Goal: Transaction & Acquisition: Purchase product/service

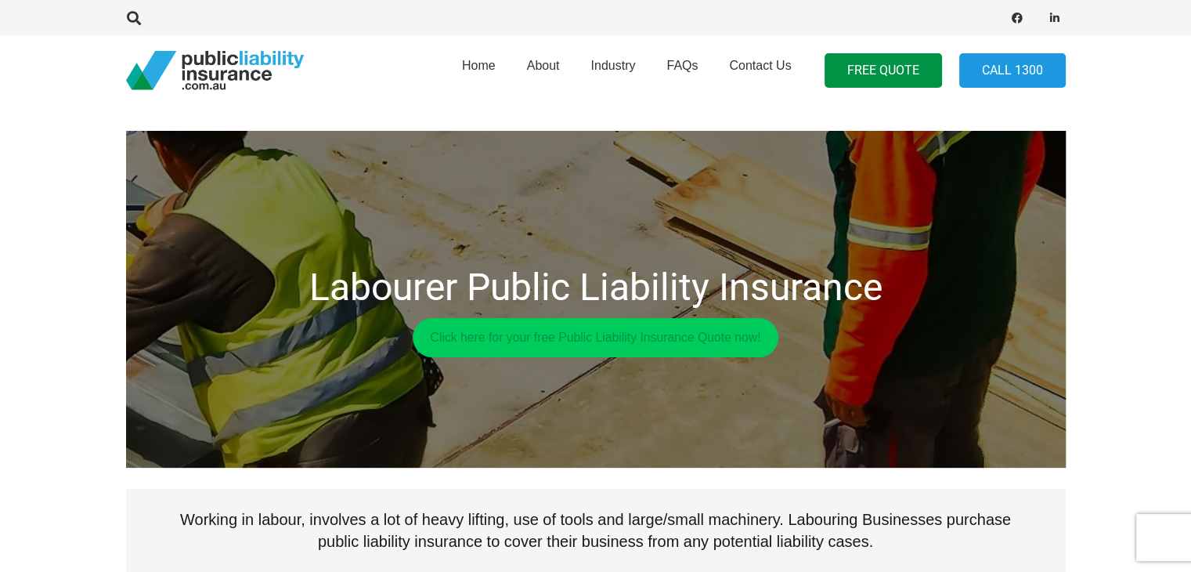
click at [536, 330] on link "Click here for your free Public Liability Insurance Quote now!" at bounding box center [596, 337] width 367 height 39
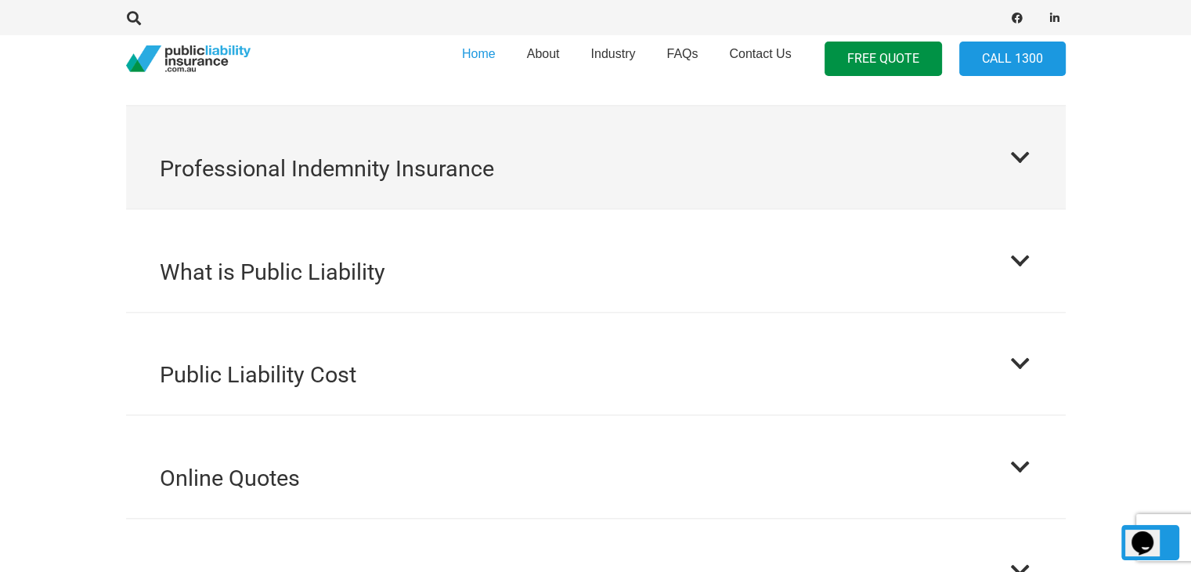
scroll to position [1723, 0]
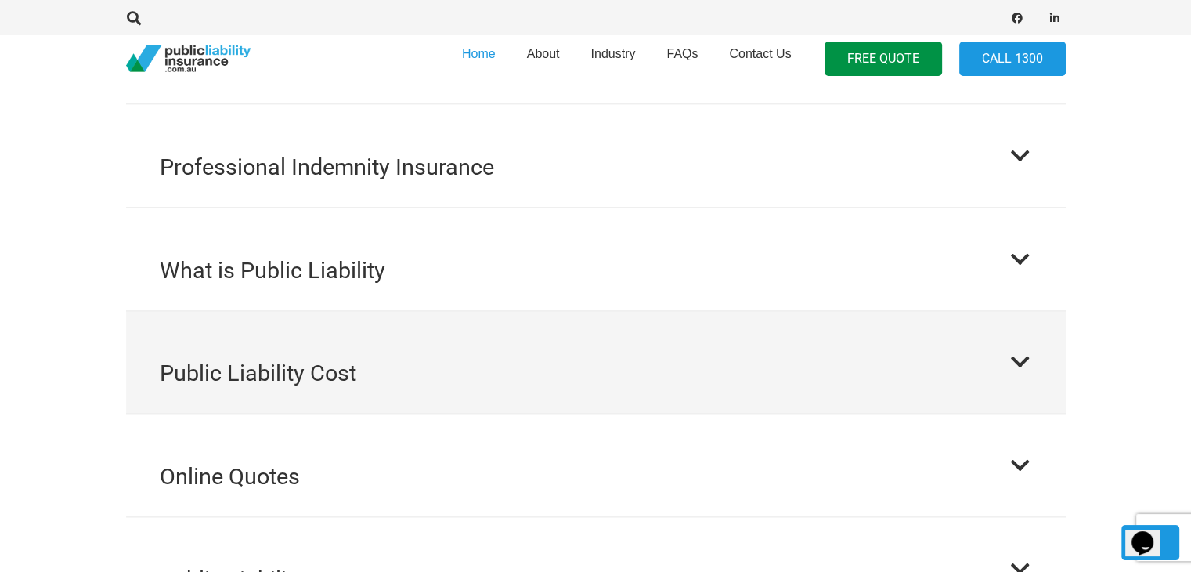
click at [282, 356] on h2 "Public Liability Cost" at bounding box center [258, 373] width 197 height 34
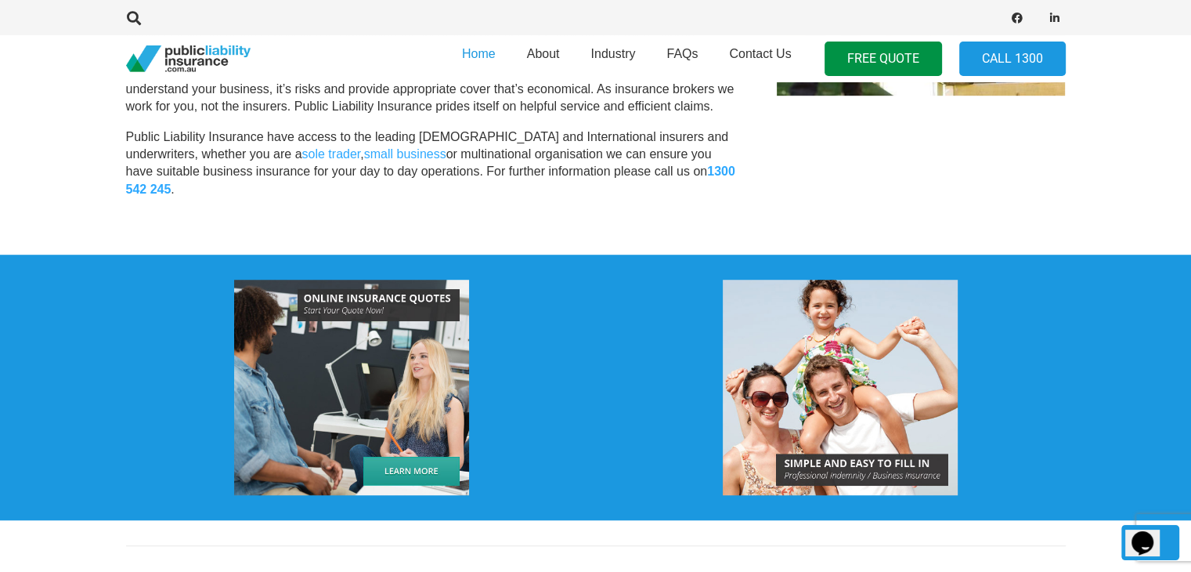
scroll to position [820, 0]
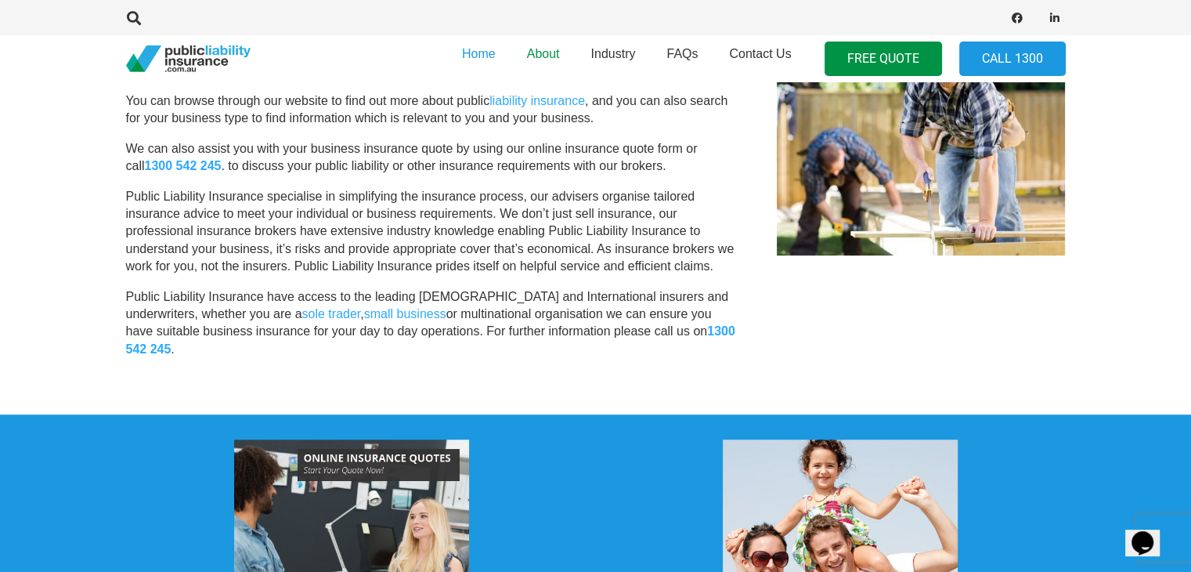
click at [545, 58] on span "About" at bounding box center [543, 53] width 33 height 13
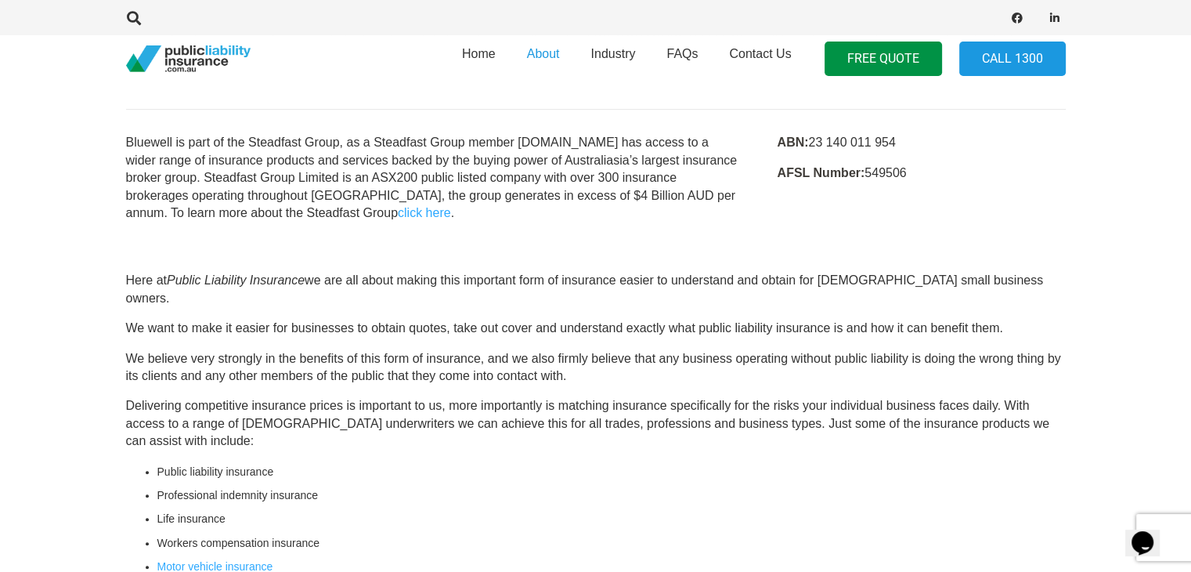
scroll to position [392, 0]
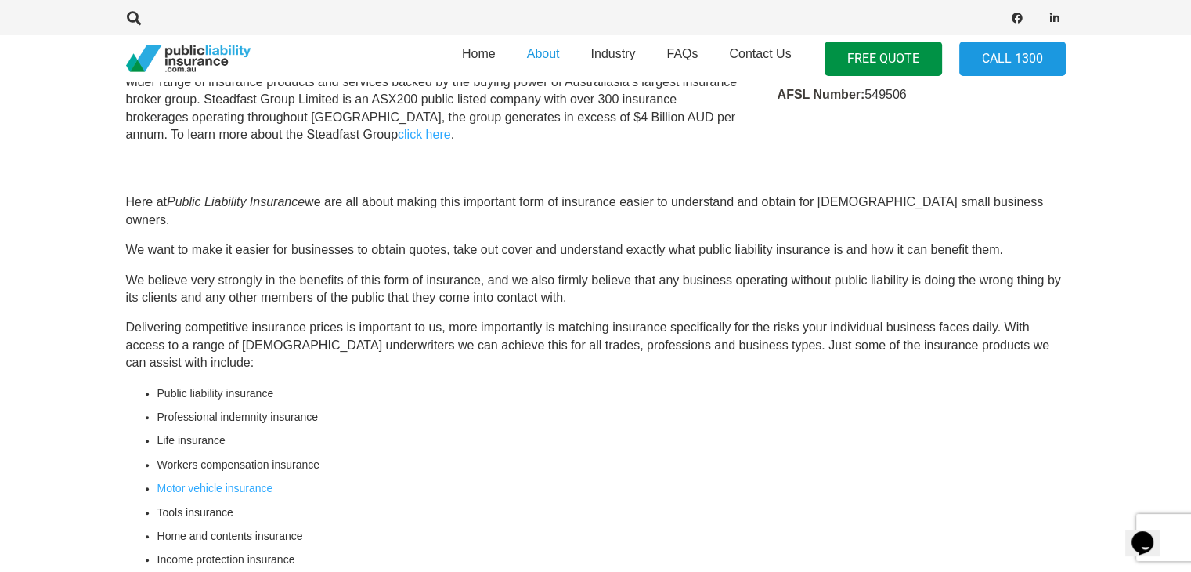
click at [157, 385] on li "Public liability insurance" at bounding box center [611, 393] width 909 height 17
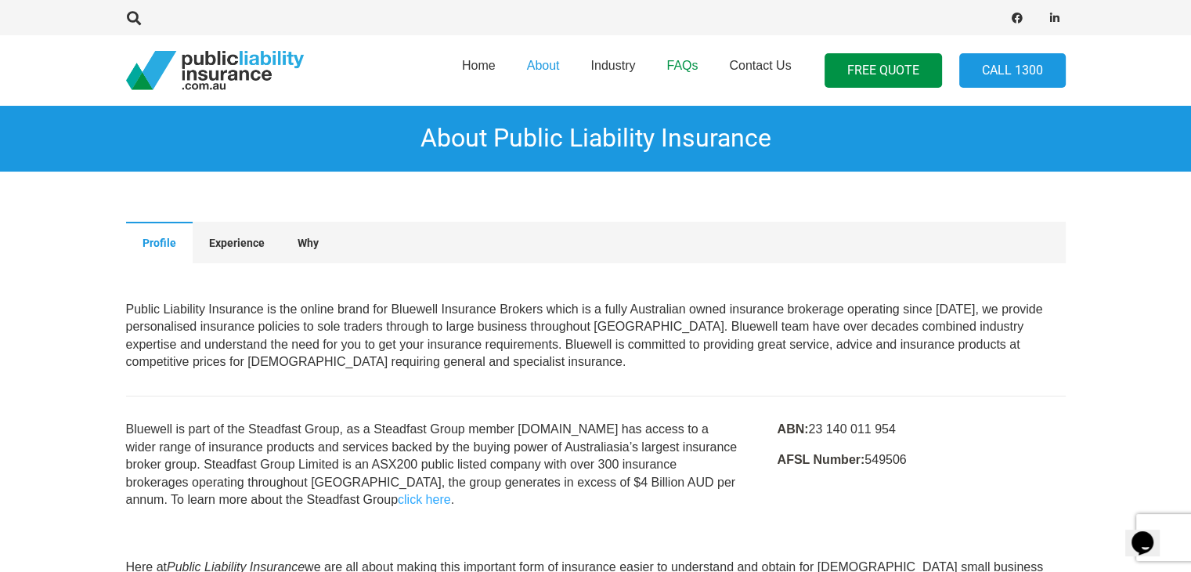
scroll to position [0, 0]
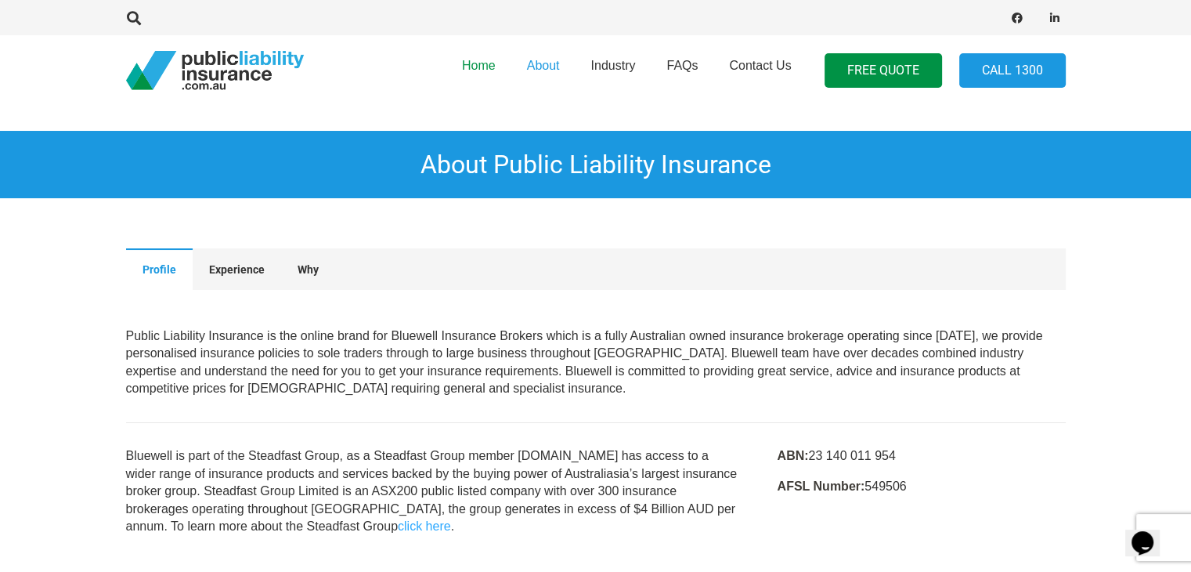
click at [479, 61] on span "Home" at bounding box center [479, 65] width 34 height 13
